Goal: Register for event/course

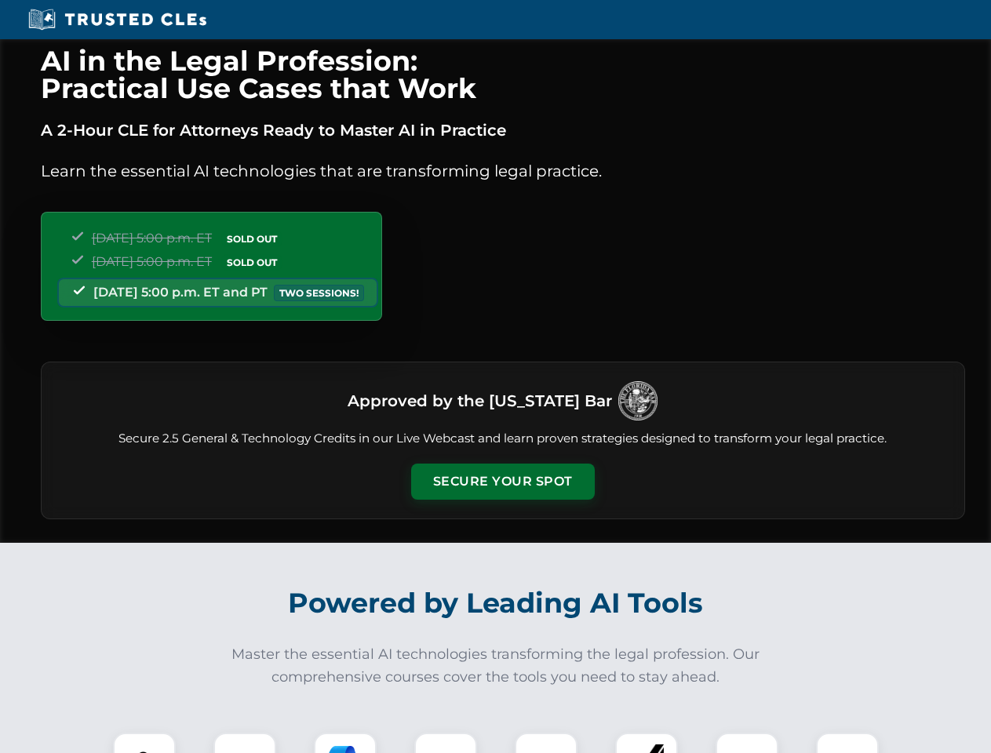
click at [502, 482] on button "Secure Your Spot" at bounding box center [503, 482] width 184 height 36
click at [144, 743] on img at bounding box center [144, 763] width 45 height 45
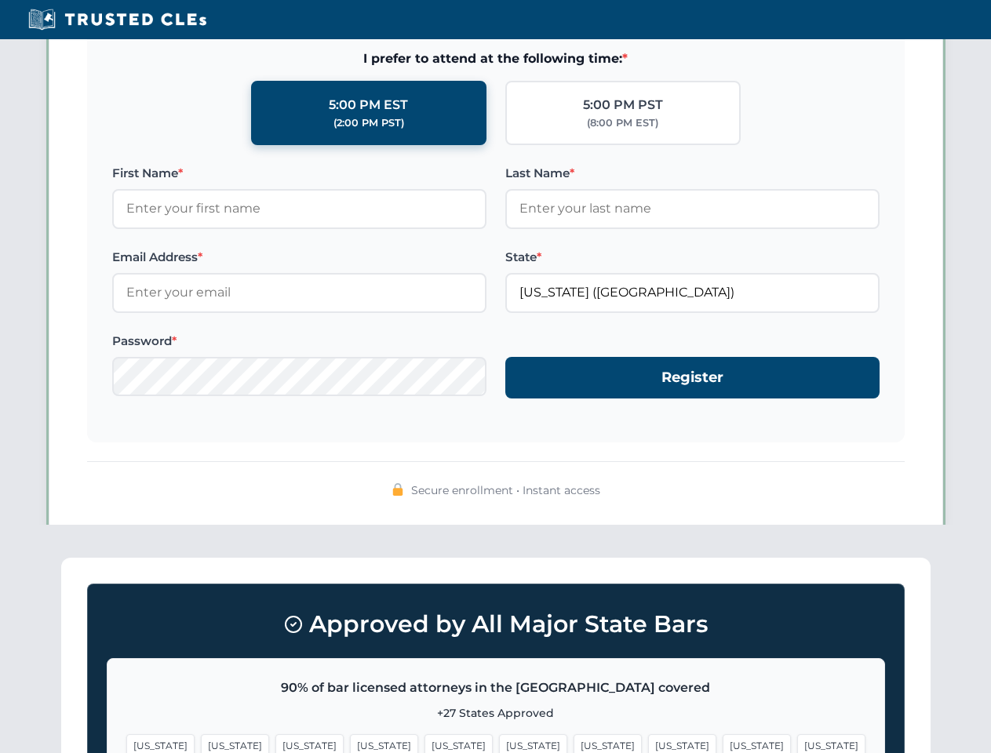
click at [573, 743] on span "[US_STATE]" at bounding box center [607, 745] width 68 height 23
click at [722, 743] on span "[US_STATE]" at bounding box center [756, 745] width 68 height 23
